Goal: Download file/media

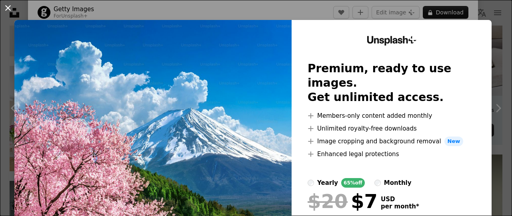
click at [7, 6] on button "An X shape" at bounding box center [8, 8] width 10 height 10
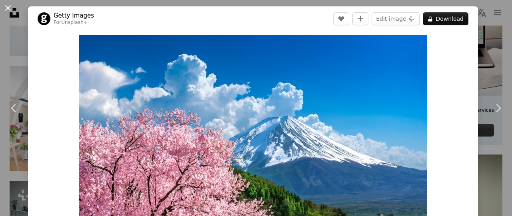
click at [7, 4] on button "An X shape" at bounding box center [8, 8] width 10 height 10
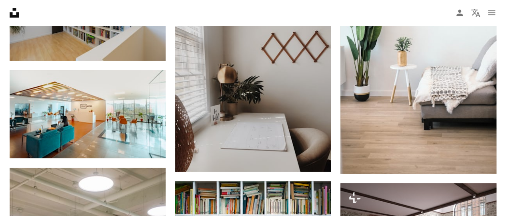
scroll to position [4773, 0]
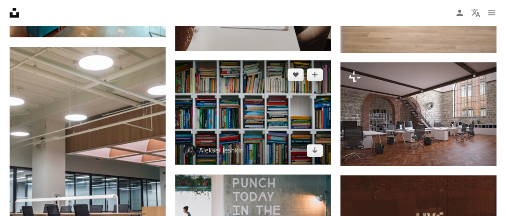
click at [251, 102] on img at bounding box center [253, 112] width 156 height 104
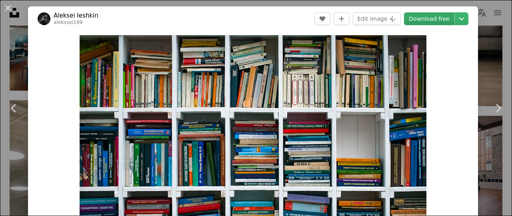
click at [415, 20] on link "Download free" at bounding box center [429, 18] width 50 height 13
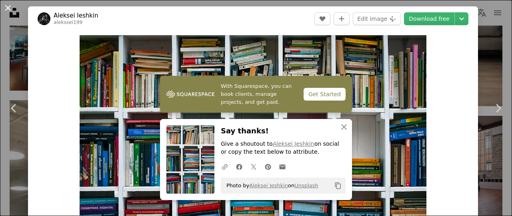
click at [9, 4] on button "An X shape" at bounding box center [8, 8] width 10 height 10
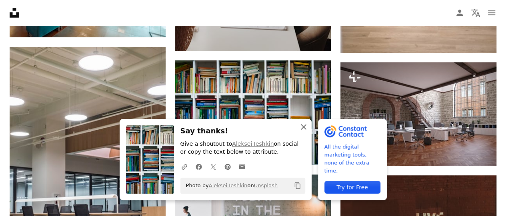
click at [299, 127] on icon "An X shape" at bounding box center [304, 127] width 10 height 10
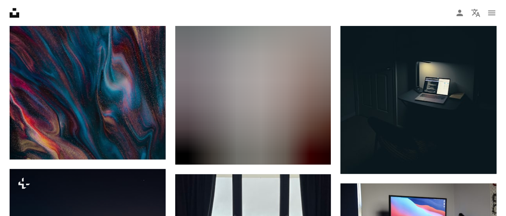
scroll to position [26788, 0]
